Goal: Information Seeking & Learning: Check status

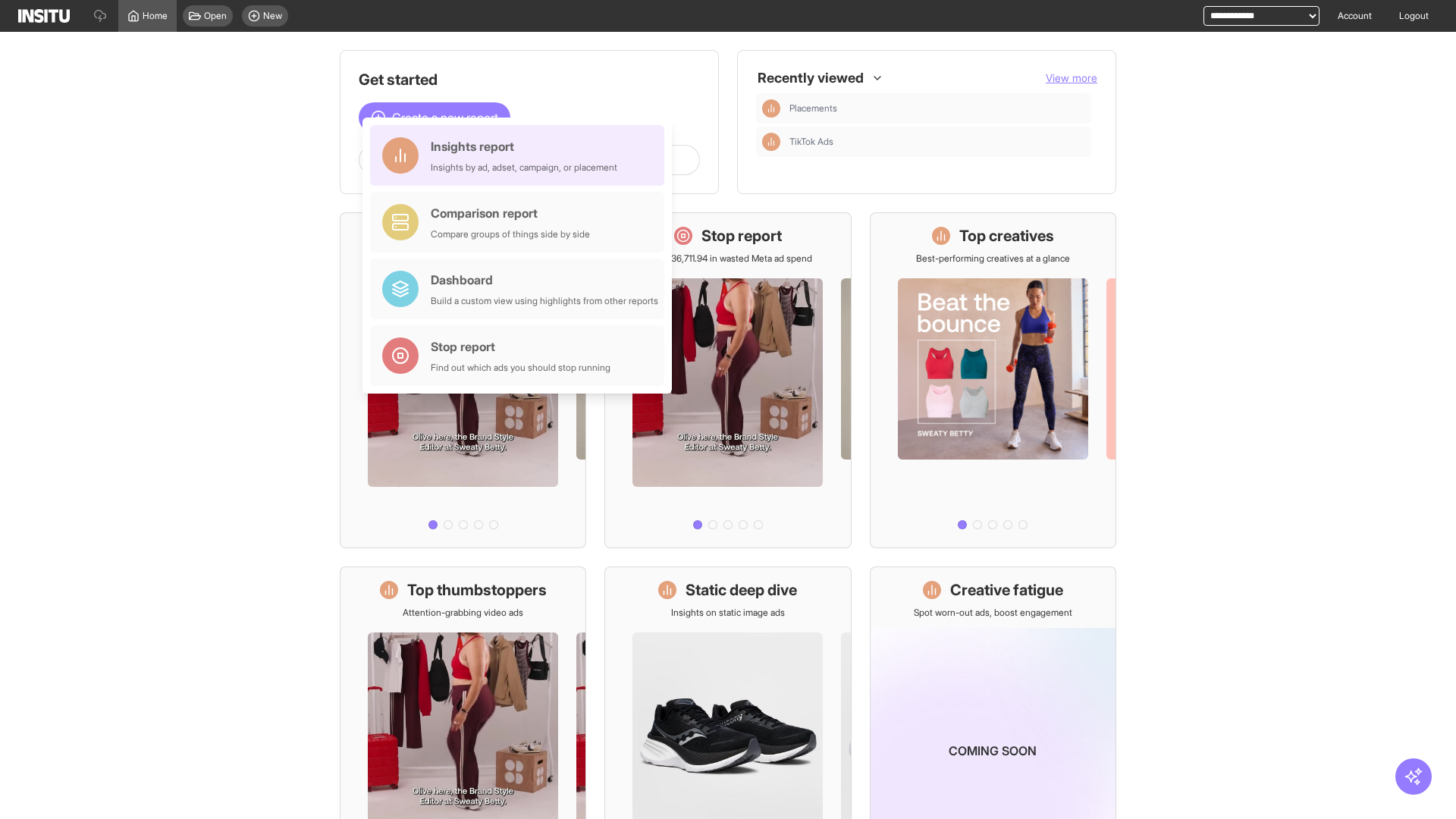
click at [521, 155] on div "Insights report Insights by ad, adset, campaign, or placement" at bounding box center [523, 155] width 187 height 36
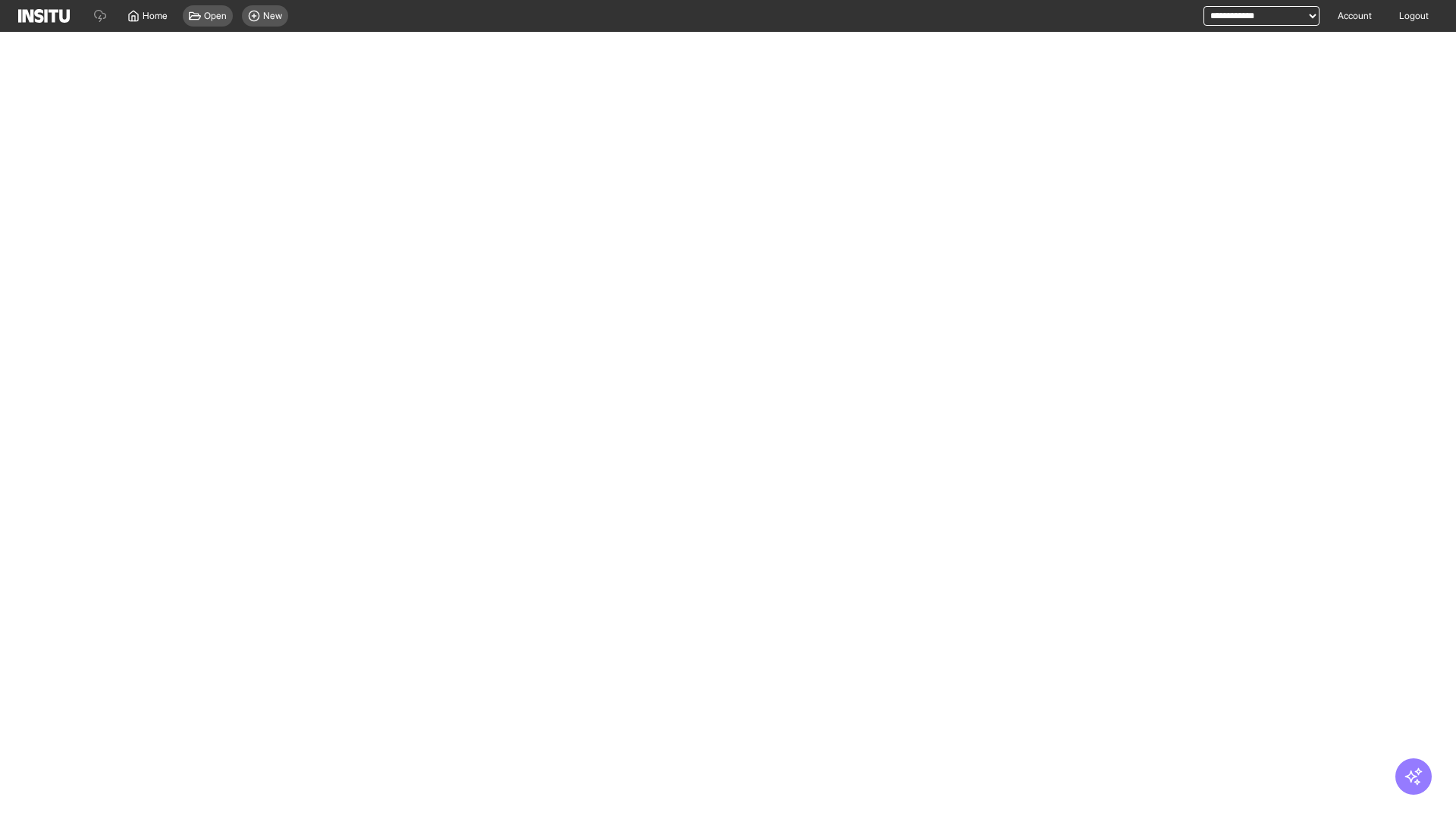
select select "**"
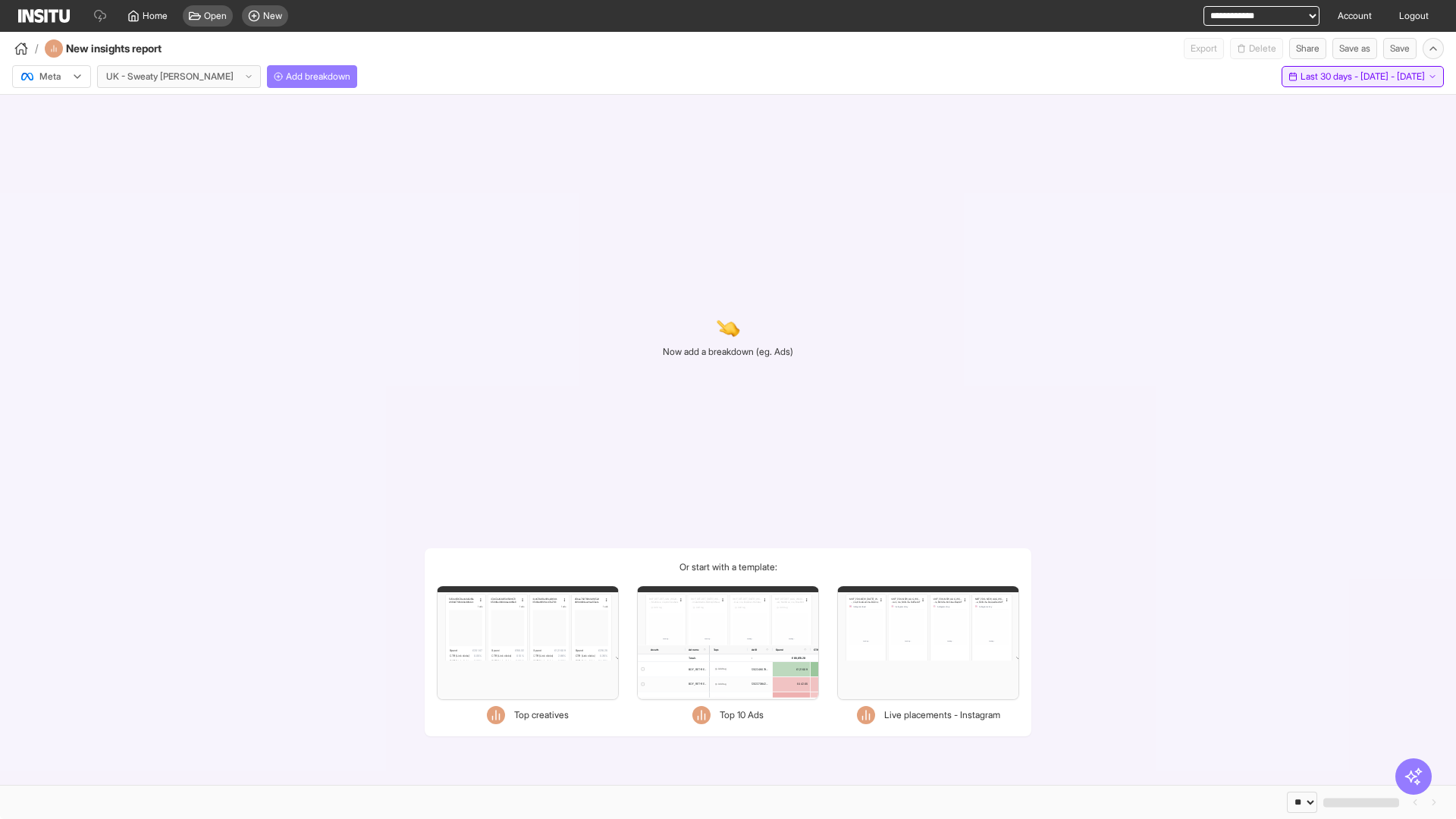
click at [1329, 76] on span "Last 30 days - [DATE] - [DATE]" at bounding box center [1363, 76] width 125 height 12
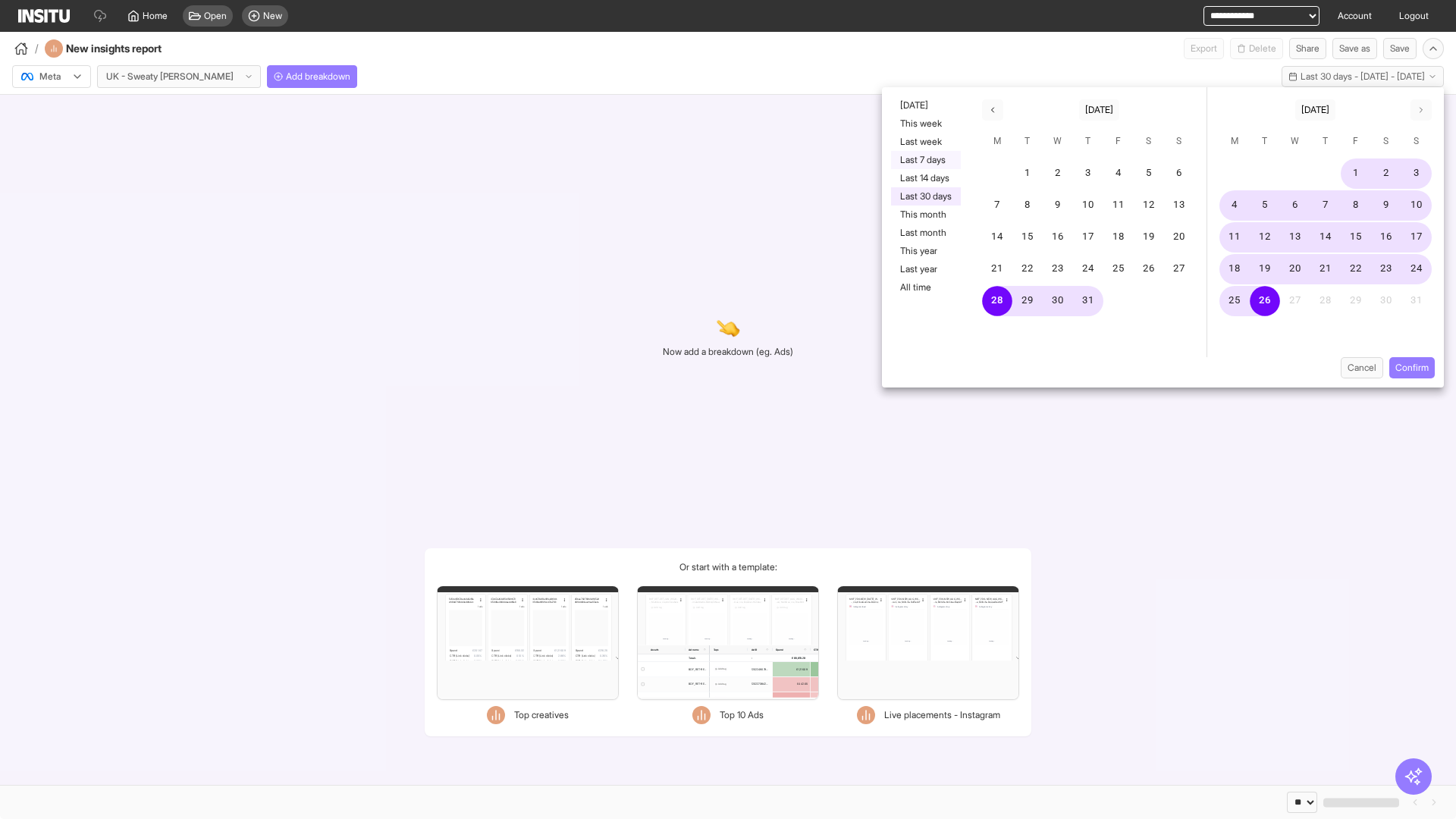
click at [925, 160] on button "Last 7 days" at bounding box center [926, 160] width 70 height 19
